Goal: Task Accomplishment & Management: Use online tool/utility

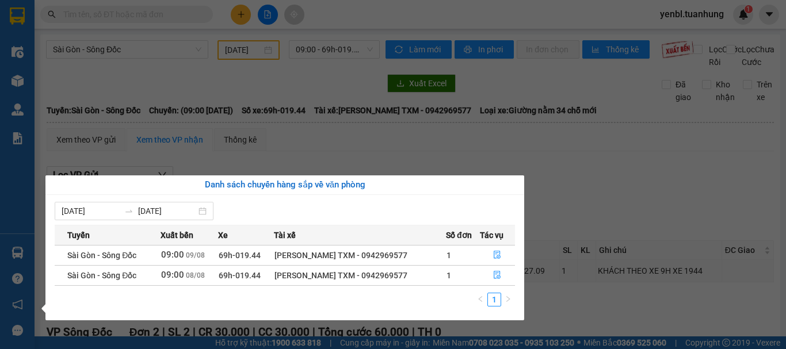
scroll to position [29, 0]
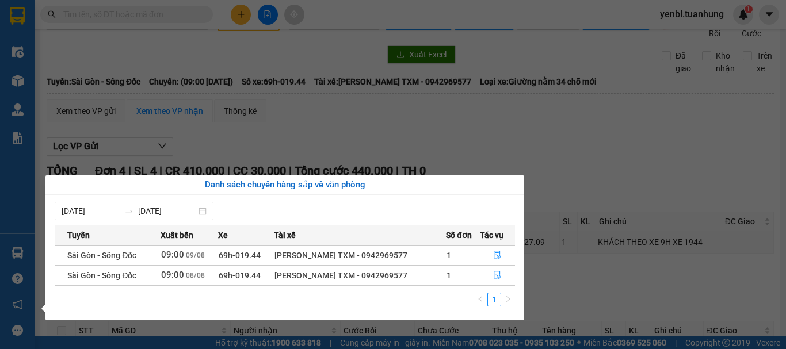
click at [260, 170] on section "Kết quả tìm kiếm ( 0 ) Bộ lọc No Data yenbl.tuanhung 1 Điều hành xe Kho hàng mớ…" at bounding box center [393, 174] width 786 height 349
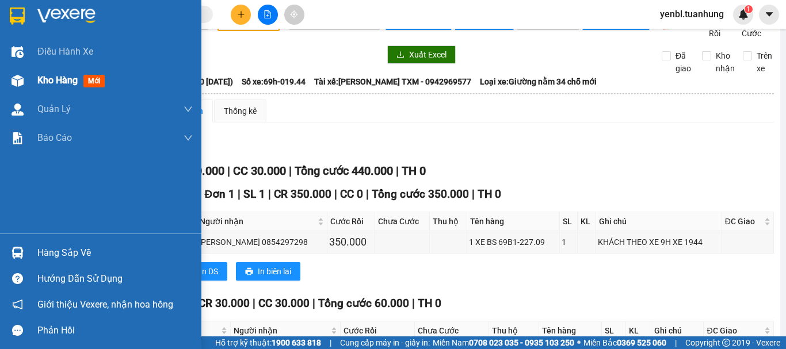
drag, startPoint x: 71, startPoint y: 89, endPoint x: 85, endPoint y: 81, distance: 15.5
click at [75, 89] on div "Kho hàng mới" at bounding box center [114, 80] width 155 height 29
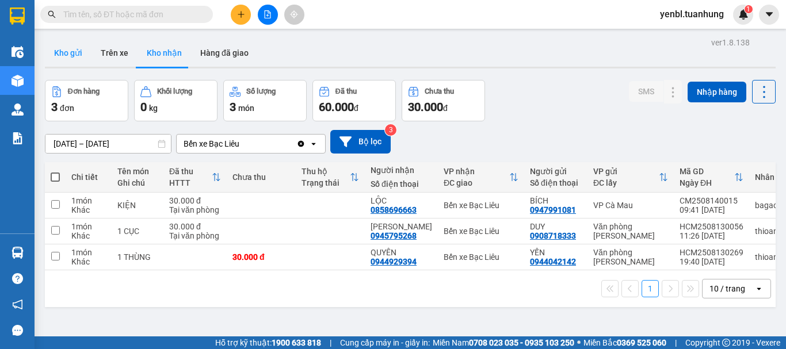
click at [65, 50] on button "Kho gửi" at bounding box center [68, 53] width 47 height 28
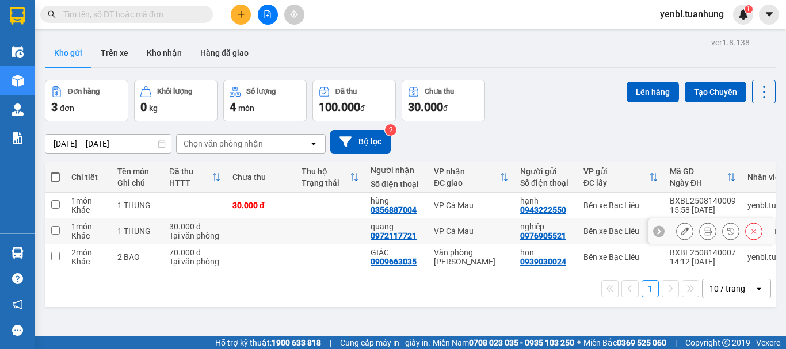
click at [58, 232] on input "checkbox" at bounding box center [55, 230] width 9 height 9
checkbox input "true"
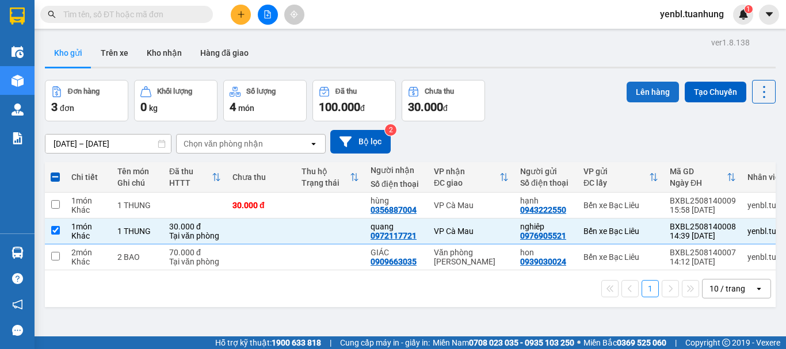
click at [640, 95] on button "Lên hàng" at bounding box center [653, 92] width 52 height 21
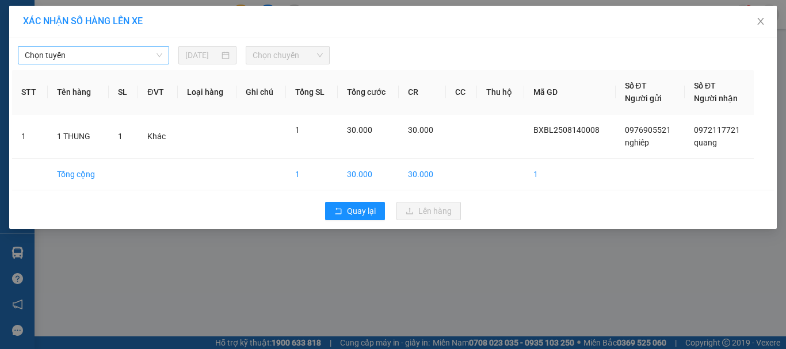
click at [126, 59] on span "Chọn tuyến" at bounding box center [94, 55] width 138 height 17
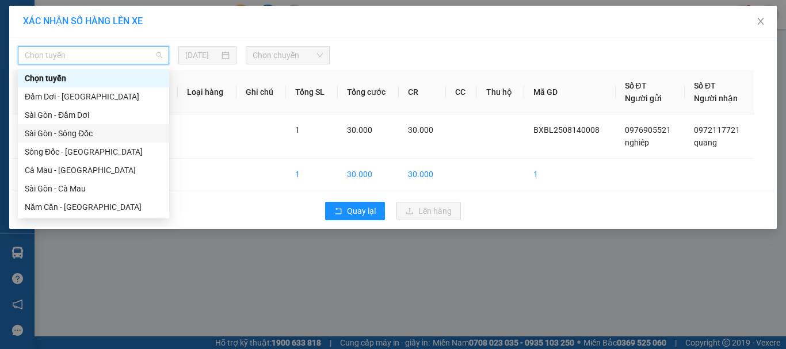
drag, startPoint x: 96, startPoint y: 134, endPoint x: 241, endPoint y: 83, distance: 152.9
click at [97, 134] on div "Sài Gòn - Sông Đốc" at bounding box center [94, 133] width 138 height 13
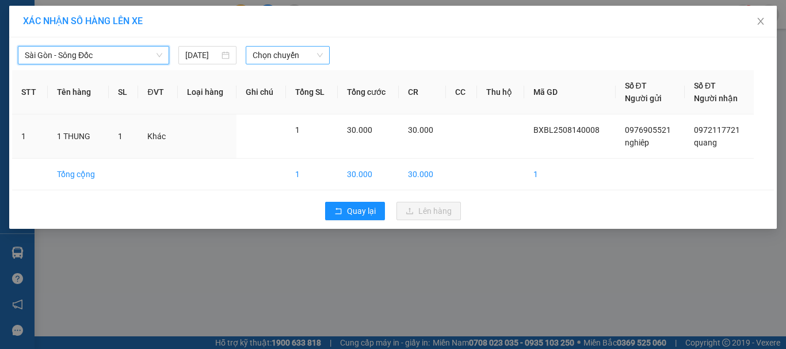
click at [293, 53] on span "Chọn chuyến" at bounding box center [288, 55] width 71 height 17
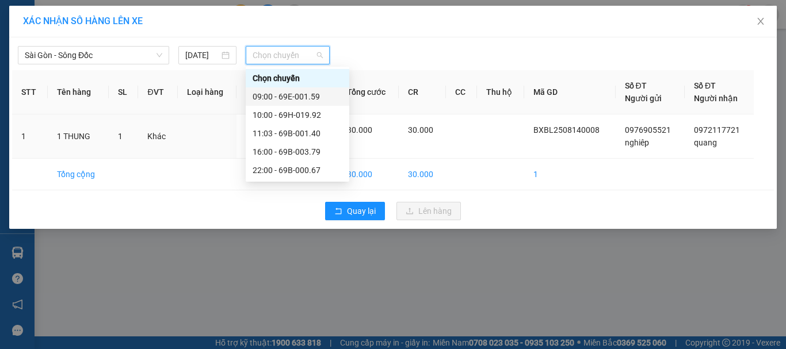
click at [314, 95] on div "09:00 - 69E-001.59" at bounding box center [298, 96] width 90 height 13
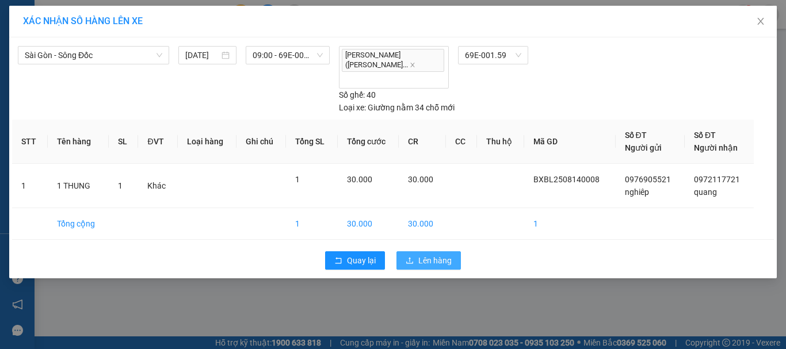
click at [435, 254] on span "Lên hàng" at bounding box center [435, 260] width 33 height 13
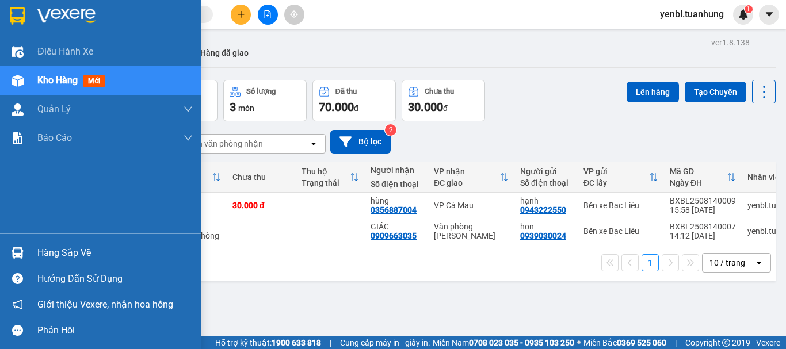
click at [54, 254] on div "Hàng sắp về" at bounding box center [114, 253] width 155 height 17
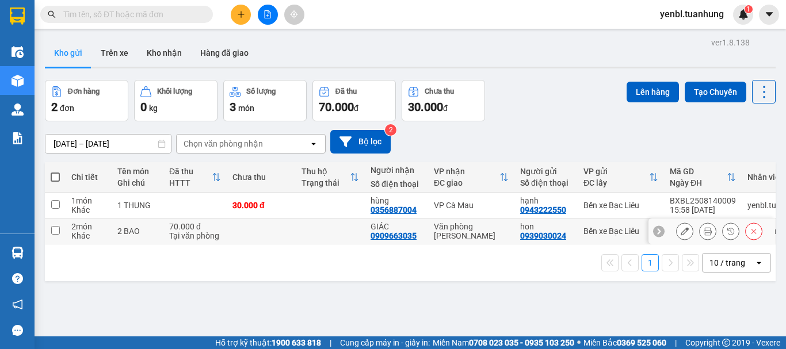
click at [556, 237] on section "Kết quả tìm kiếm ( 0 ) Bộ lọc No Data yenbl.tuanhung 1 Điều hành xe Kho hàng mớ…" at bounding box center [393, 174] width 786 height 349
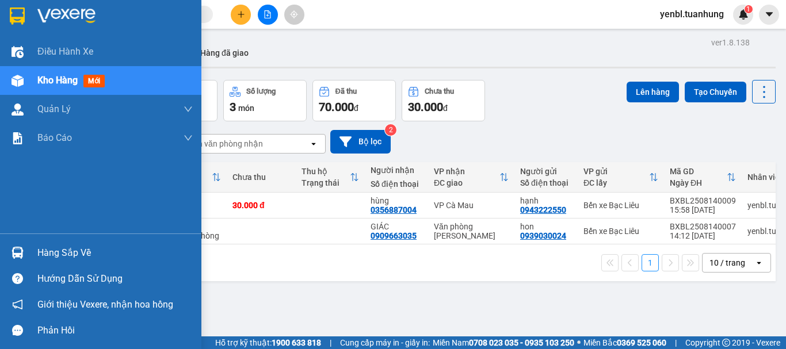
click at [40, 247] on div "Hàng sắp về" at bounding box center [114, 253] width 155 height 17
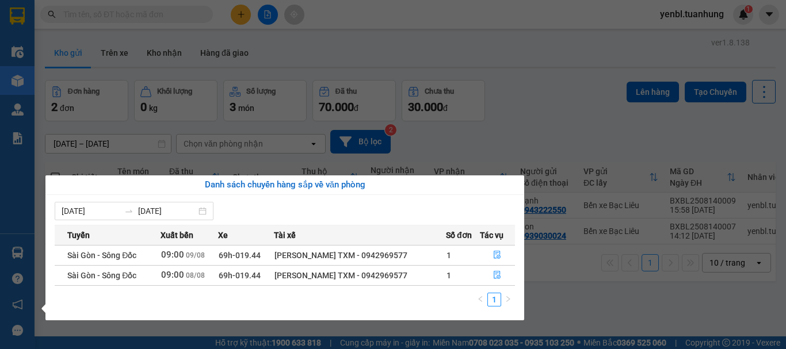
click at [486, 112] on section "Kết quả tìm kiếm ( 0 ) Bộ lọc No Data yenbl.tuanhung 1 Điều hành xe Kho hàng mớ…" at bounding box center [393, 174] width 786 height 349
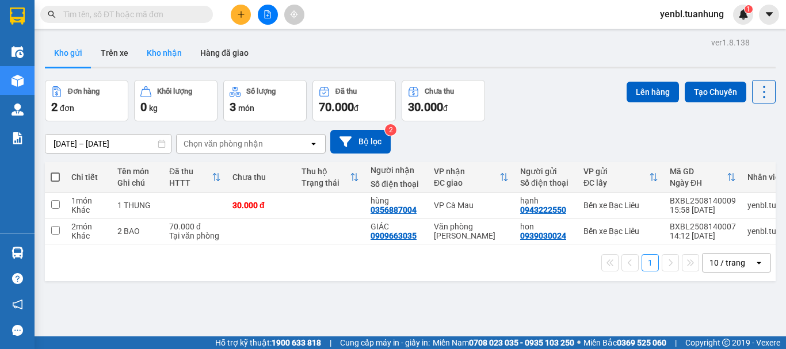
click at [165, 48] on button "Kho nhận" at bounding box center [165, 53] width 54 height 28
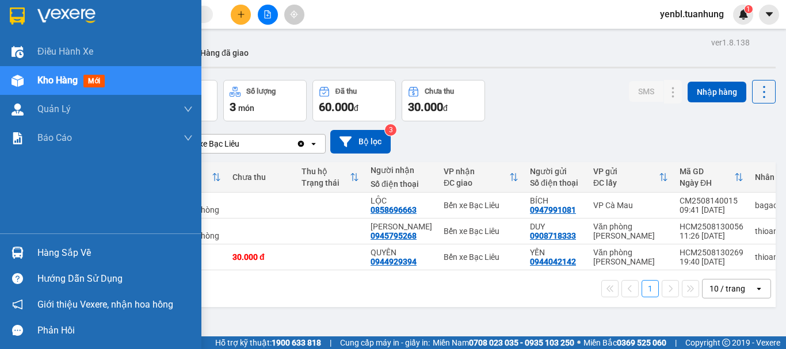
click at [56, 253] on div "Hàng sắp về" at bounding box center [114, 253] width 155 height 17
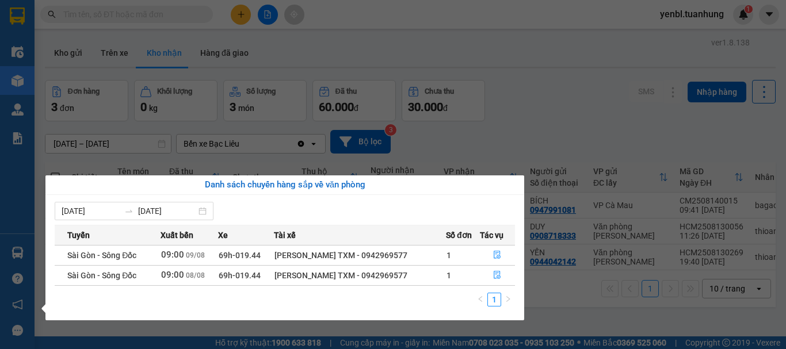
click at [503, 135] on section "Kết quả tìm kiếm ( 0 ) Bộ lọc No Data yenbl.tuanhung 1 Điều hành xe Kho hàng mớ…" at bounding box center [393, 174] width 786 height 349
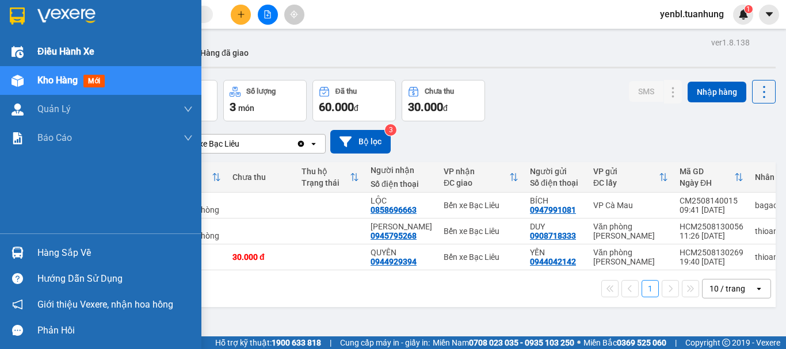
click at [13, 47] on img at bounding box center [18, 52] width 12 height 12
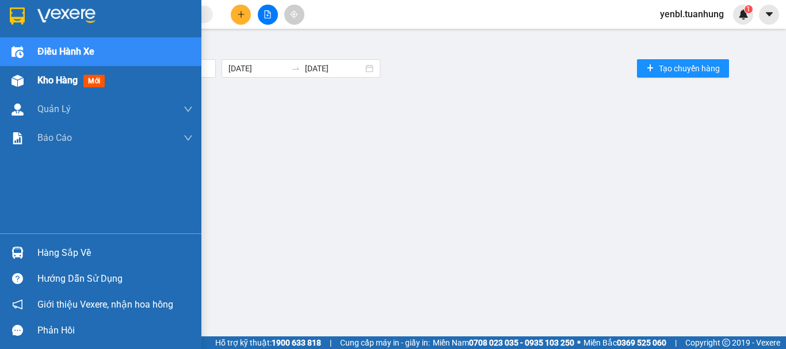
click at [46, 86] on span "Kho hàng" at bounding box center [57, 80] width 40 height 11
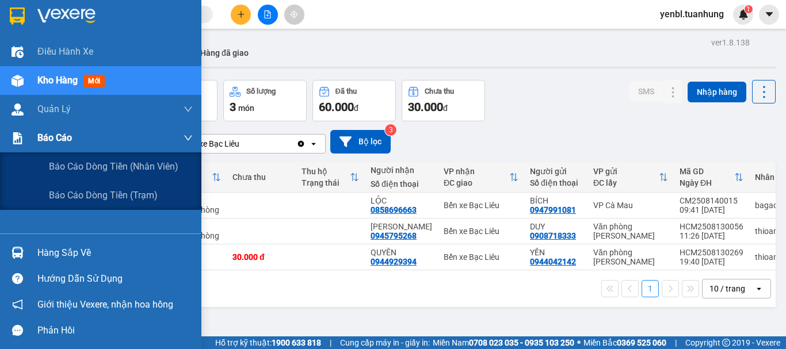
click at [45, 141] on span "Báo cáo" at bounding box center [54, 138] width 35 height 14
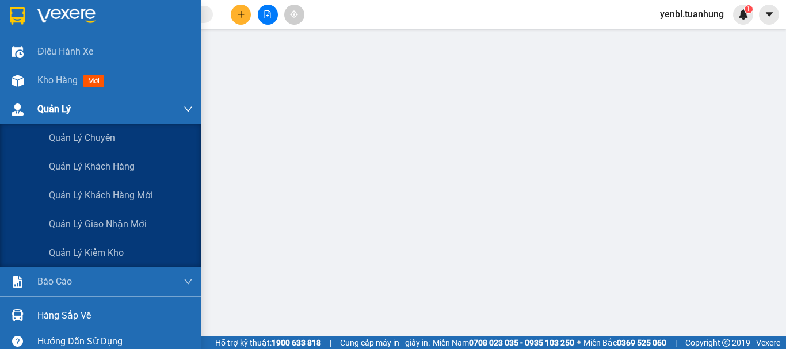
click at [34, 108] on div "Quản Lý" at bounding box center [100, 109] width 201 height 29
